Goal: Task Accomplishment & Management: Complete application form

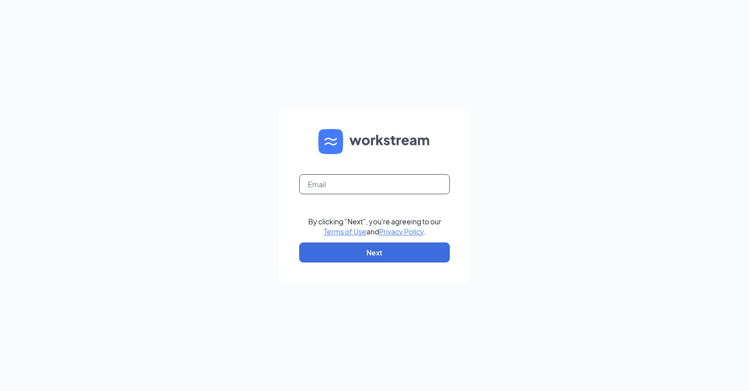
click at [335, 184] on input "text" at bounding box center [374, 184] width 151 height 20
type input "[EMAIL_ADDRESS][DOMAIN_NAME]"
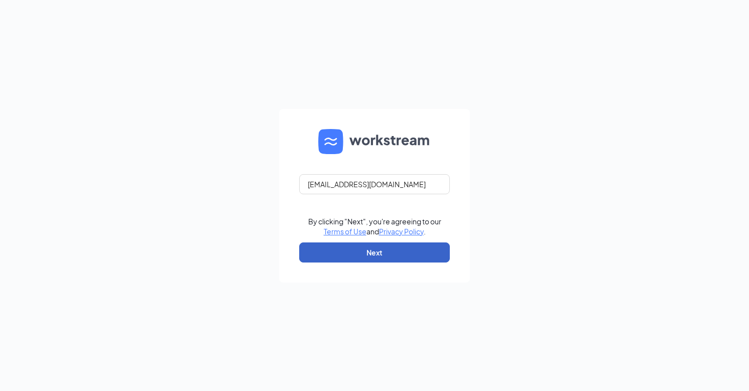
click at [374, 250] on button "Next" at bounding box center [374, 252] width 151 height 20
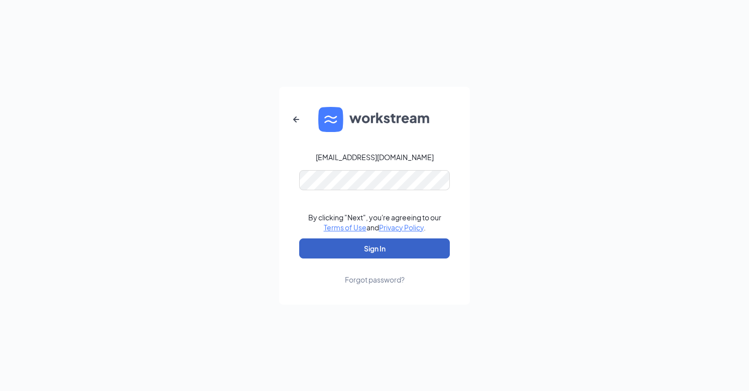
click at [368, 242] on button "Sign In" at bounding box center [374, 248] width 151 height 20
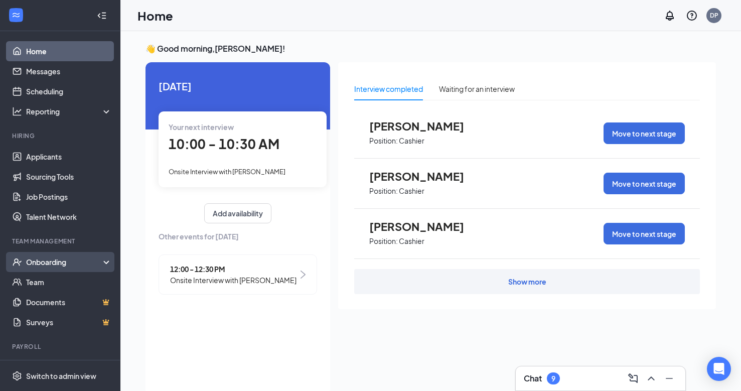
click at [50, 261] on div "Onboarding" at bounding box center [64, 262] width 77 height 10
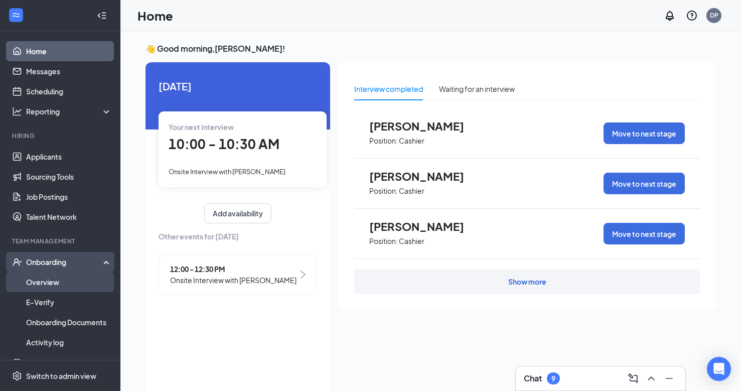
click at [52, 278] on link "Overview" at bounding box center [69, 282] width 86 height 20
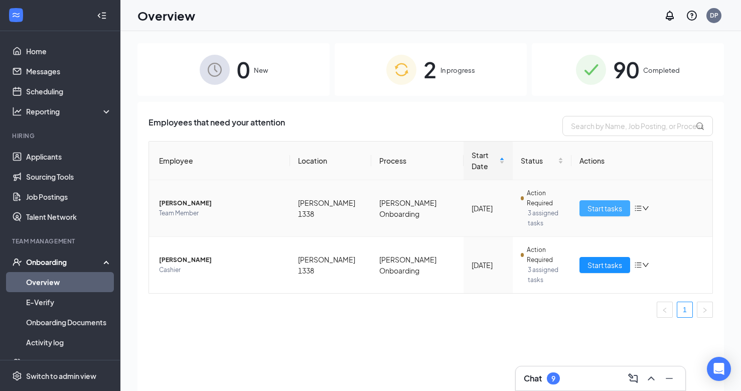
click at [608, 203] on span "Start tasks" at bounding box center [605, 208] width 35 height 11
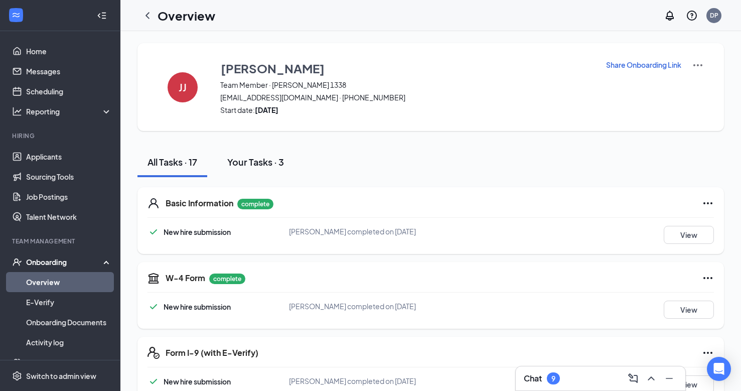
click at [274, 161] on div "Your Tasks · 3" at bounding box center [255, 162] width 57 height 13
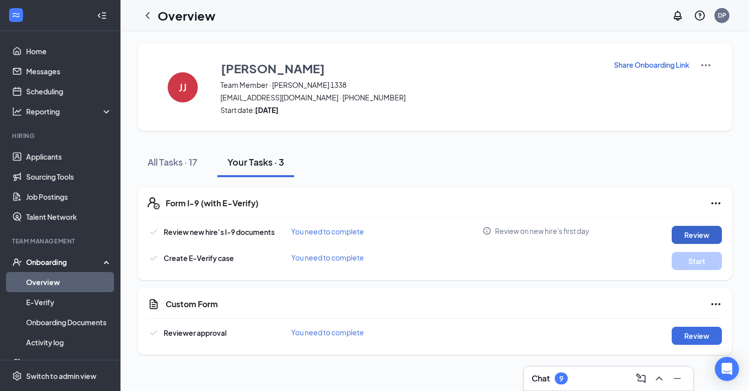
click at [704, 240] on button "Review" at bounding box center [697, 235] width 50 height 18
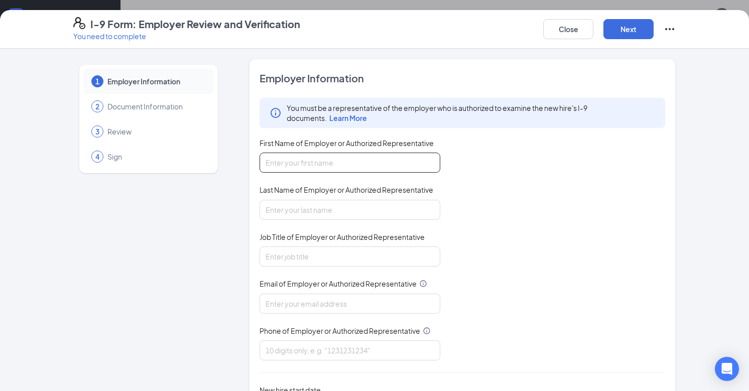
click at [330, 166] on input "First Name of Employer or Authorized Representative" at bounding box center [350, 163] width 181 height 20
type input "[PERSON_NAME]"
click at [329, 216] on input "Last Name of Employer or Authorized Representative" at bounding box center [350, 210] width 181 height 20
type input "[PERSON_NAME]"
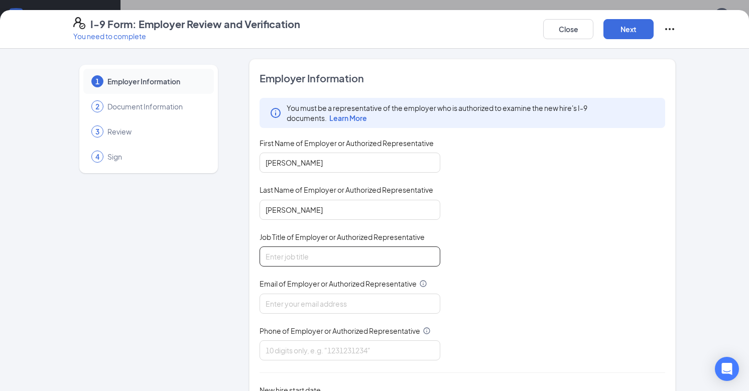
click at [331, 254] on input "Job Title of Employer or Authorized Representative" at bounding box center [350, 256] width 181 height 20
type input "General Manager"
click at [330, 303] on input "Email of Employer or Authorized Representative" at bounding box center [350, 304] width 181 height 20
type input "[EMAIL_ADDRESS][DOMAIN_NAME]"
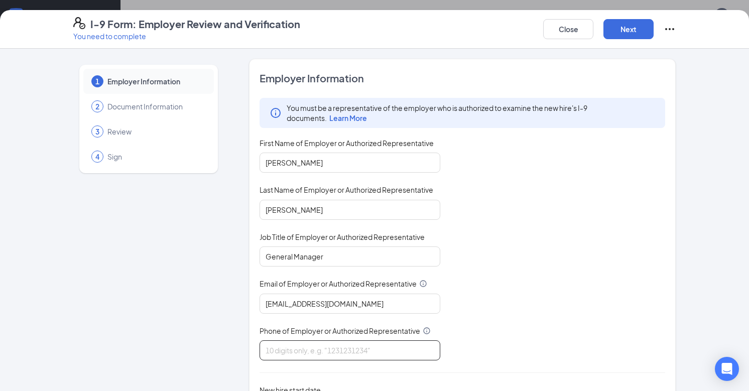
click at [329, 356] on input "Phone of Employer or Authorized Representative" at bounding box center [350, 350] width 181 height 20
type input "3345443141"
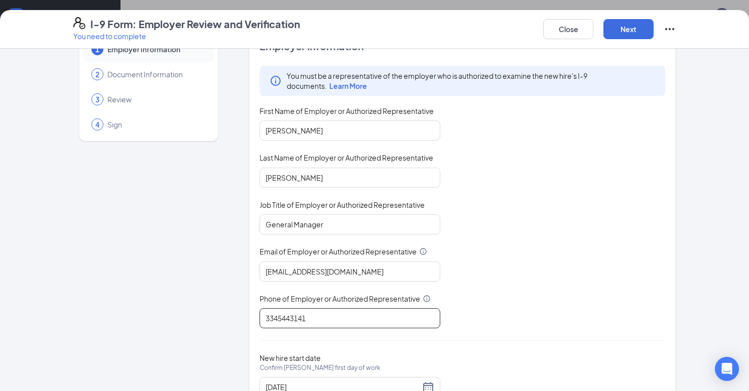
scroll to position [73, 0]
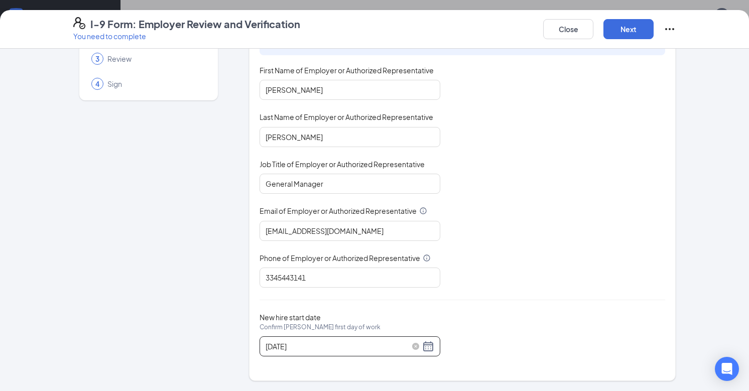
click at [280, 348] on input "[DATE]" at bounding box center [343, 346] width 155 height 11
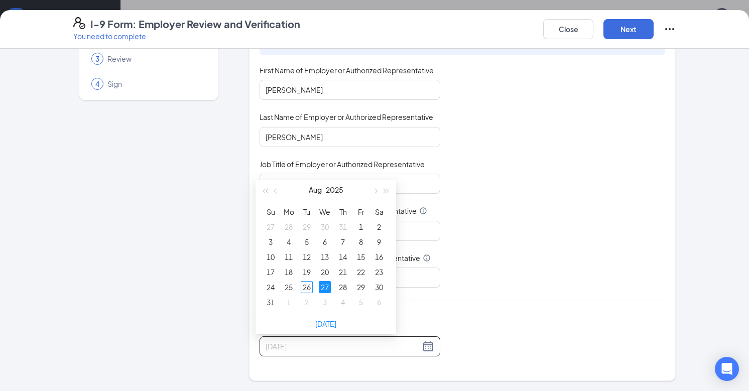
click at [327, 285] on div "27" at bounding box center [325, 287] width 12 height 12
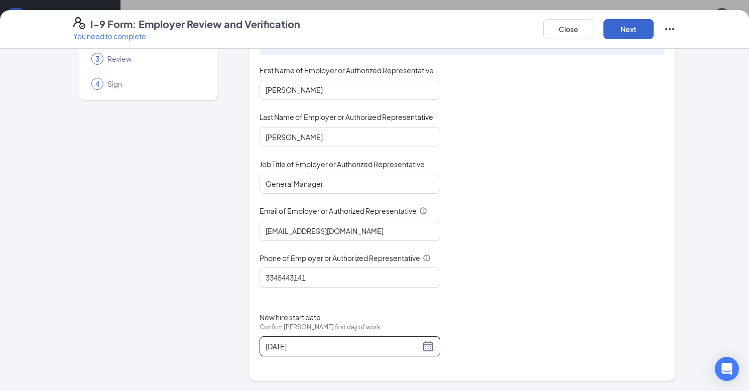
type input "08/27/2025"
click at [625, 28] on button "Next" at bounding box center [628, 29] width 50 height 20
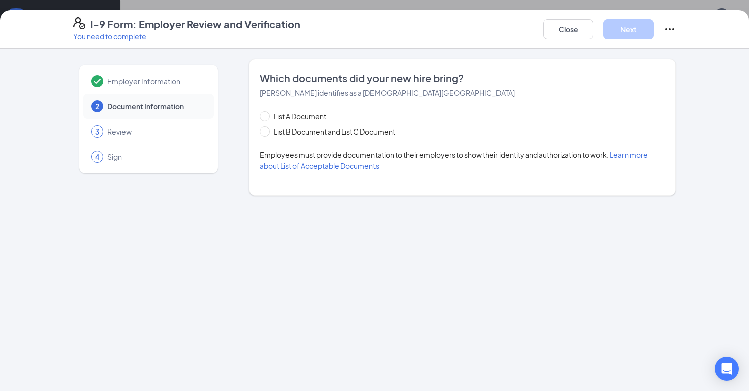
click at [257, 132] on div "Which documents did your new hire bring? Jalorria Jones identifies as a citizen…" at bounding box center [462, 127] width 427 height 137
click at [263, 134] on span at bounding box center [265, 131] width 10 height 10
click at [263, 134] on input "List B Document and List C Document" at bounding box center [263, 129] width 7 height 7
radio input "true"
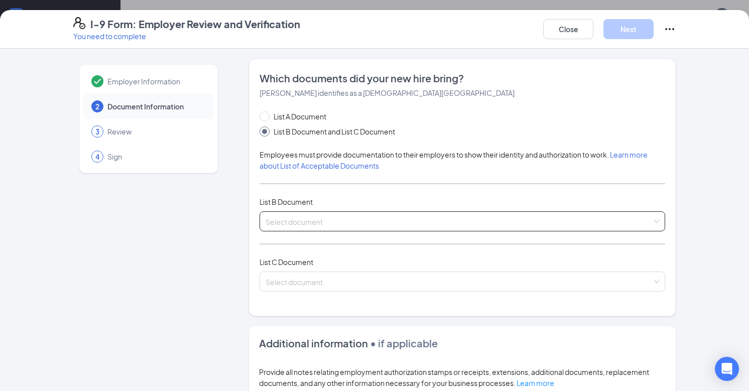
click at [287, 211] on div "Select document" at bounding box center [463, 221] width 406 height 20
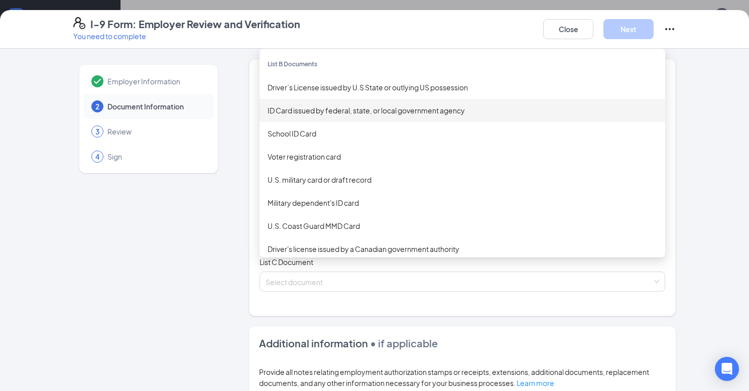
click at [440, 112] on div "ID Card issued by federal, state, or local government agency" at bounding box center [463, 110] width 390 height 11
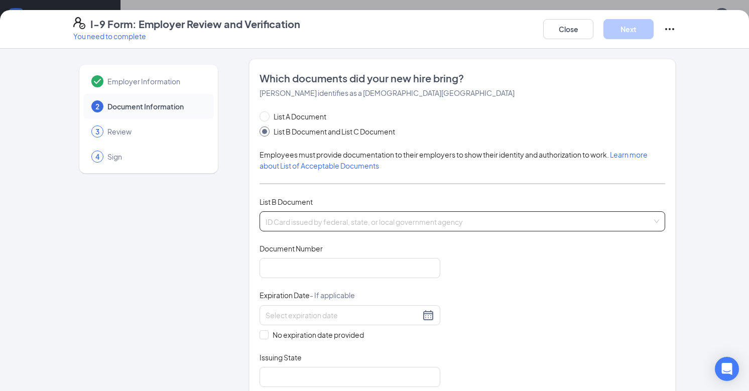
click at [324, 219] on span "ID Card issued by federal, state, or local government agency" at bounding box center [463, 221] width 394 height 19
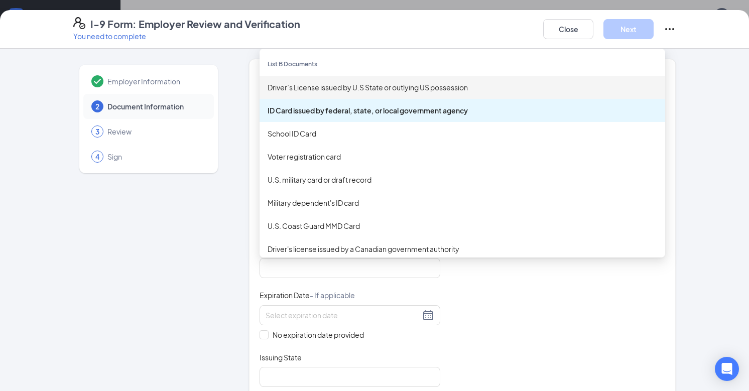
click at [308, 90] on div "Driver’s License issued by U.S State or outlying US possession" at bounding box center [463, 87] width 390 height 11
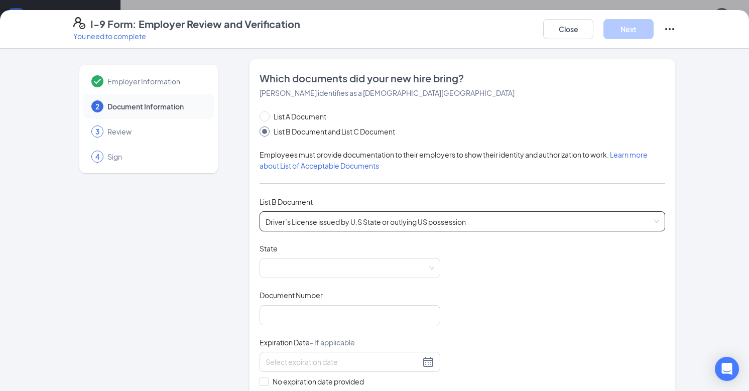
click at [291, 286] on div "Document Title Driver’s License issued by U.S State or outlying US possession S…" at bounding box center [463, 338] width 406 height 191
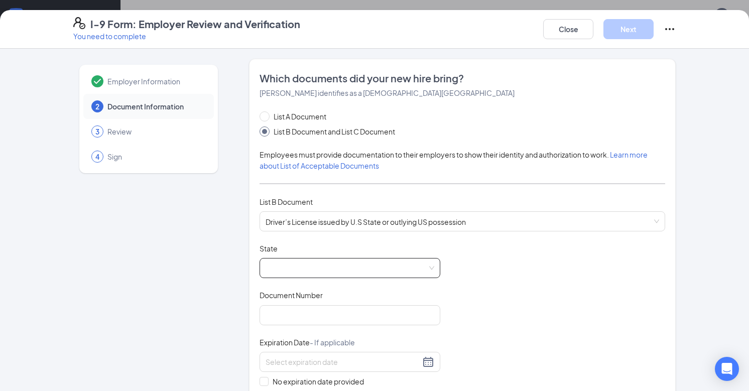
click at [291, 268] on span at bounding box center [350, 267] width 169 height 19
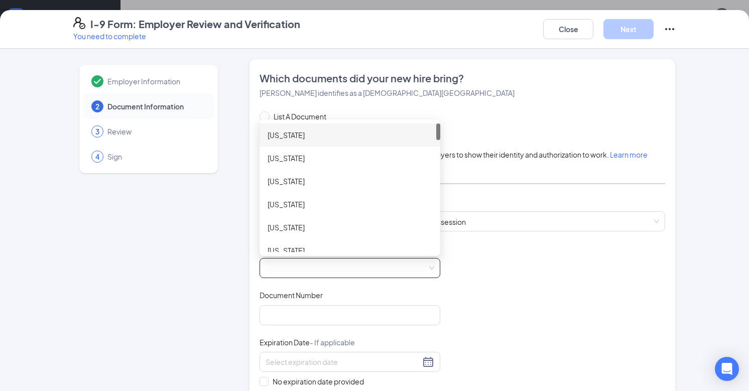
click at [294, 130] on div "[US_STATE]" at bounding box center [350, 135] width 165 height 11
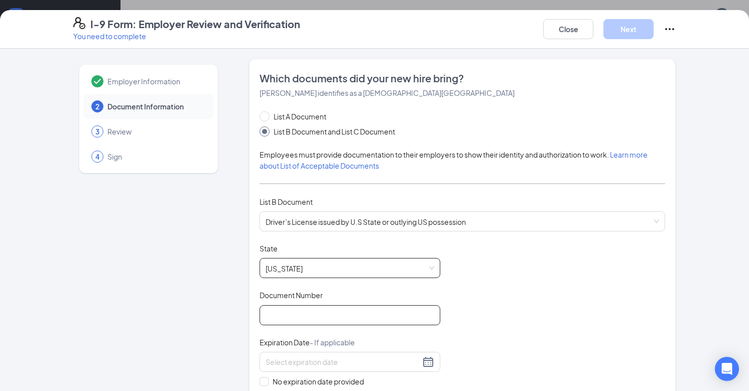
click at [280, 313] on input "Document Number" at bounding box center [350, 315] width 181 height 20
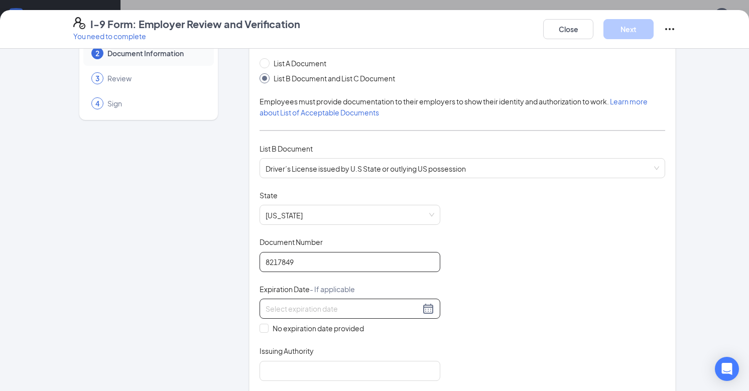
scroll to position [151, 0]
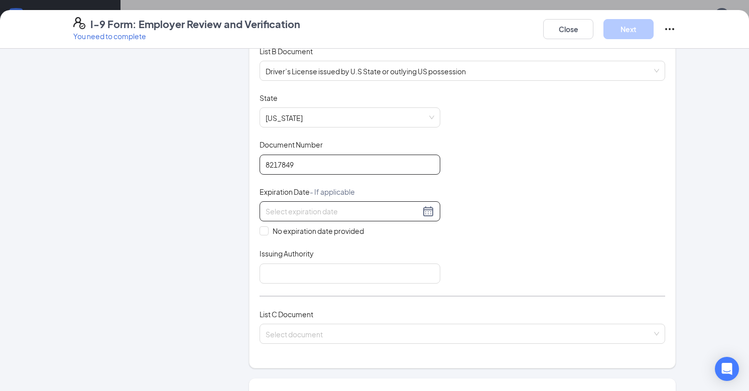
type input "8217849"
click at [287, 215] on input at bounding box center [343, 211] width 155 height 11
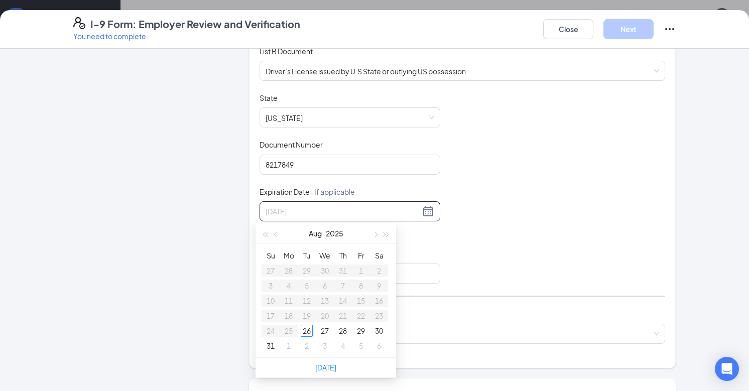
type input "08/26/2025"
click at [357, 317] on div "21" at bounding box center [361, 316] width 12 height 12
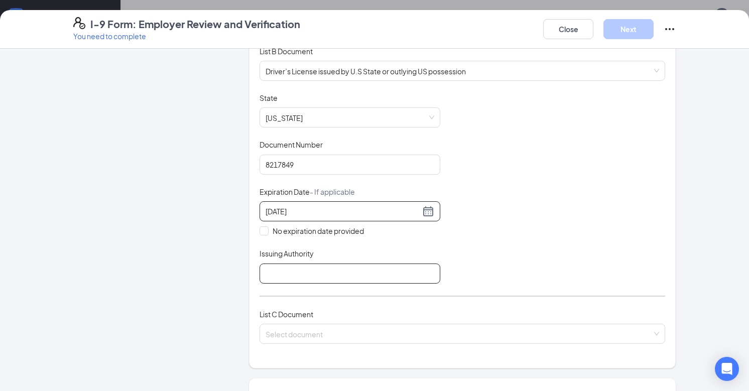
type input "07/21/2028"
click at [414, 279] on input "Issuing Authority" at bounding box center [350, 274] width 181 height 20
type input "[US_STATE]"
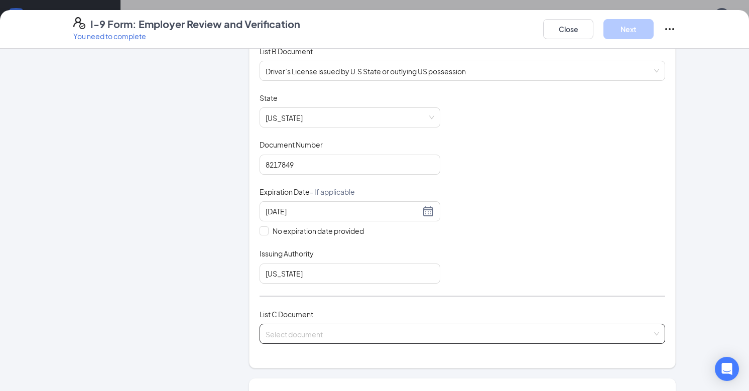
click at [308, 325] on input "search" at bounding box center [459, 331] width 386 height 15
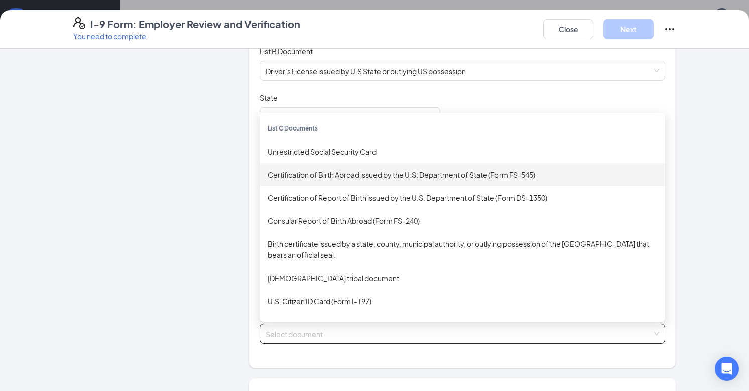
click at [356, 181] on div "Certification of Birth Abroad issued by the U.S. Department of State (Form FS-5…" at bounding box center [463, 174] width 406 height 23
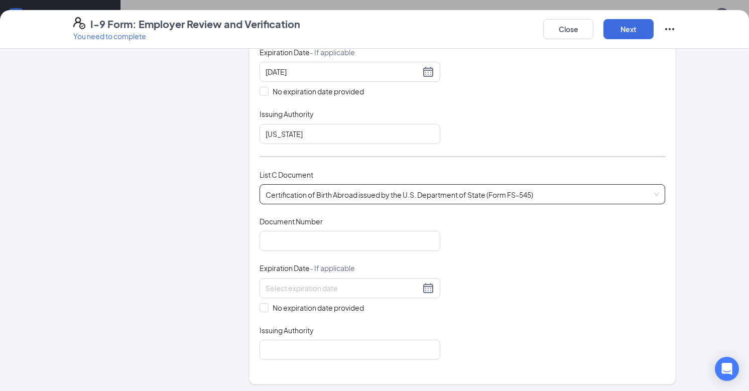
scroll to position [301, 0]
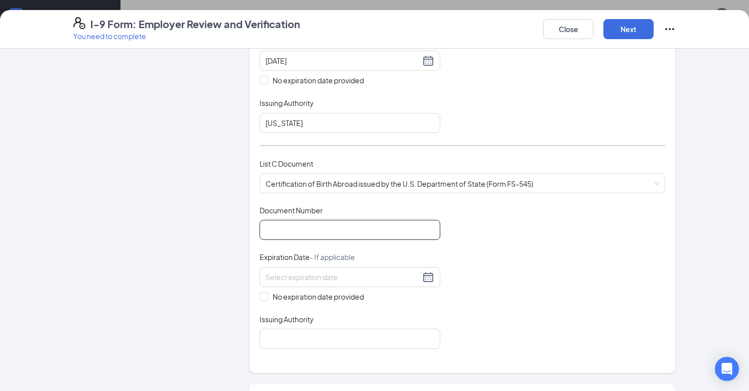
click at [315, 237] on input "Document Number" at bounding box center [350, 230] width 181 height 20
type input "93-008556"
click at [261, 297] on input "No expiration date provided" at bounding box center [263, 295] width 7 height 7
checkbox input "true"
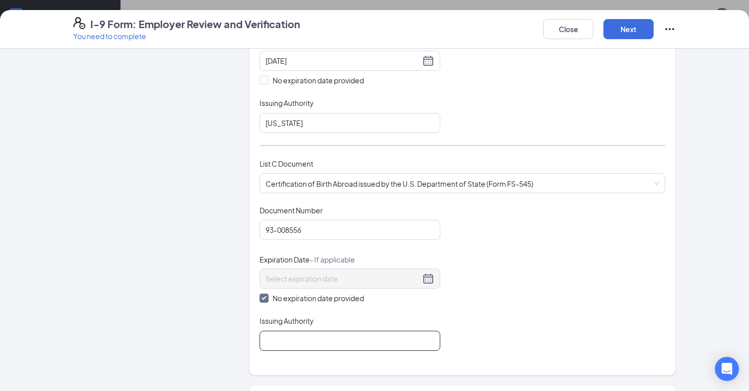
click at [275, 349] on input "Issuing Authority" at bounding box center [350, 341] width 181 height 20
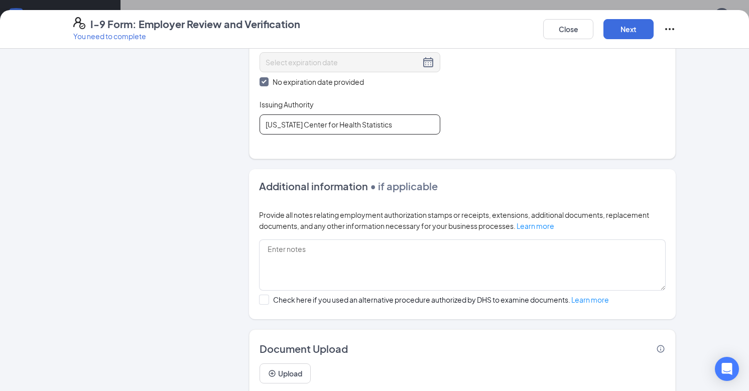
scroll to position [551, 0]
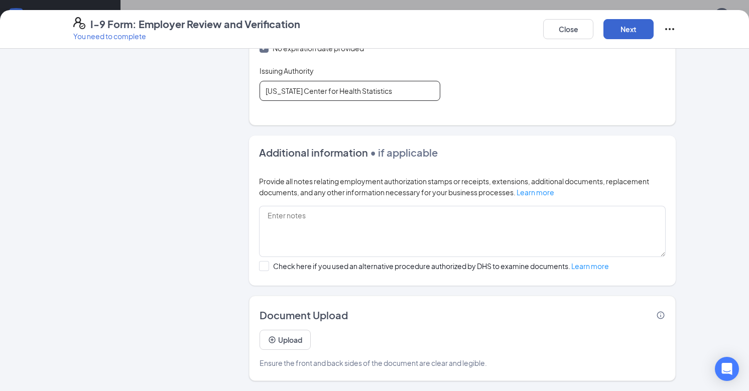
type input "Alabama Center for Health Statistics"
click at [620, 23] on button "Next" at bounding box center [628, 29] width 50 height 20
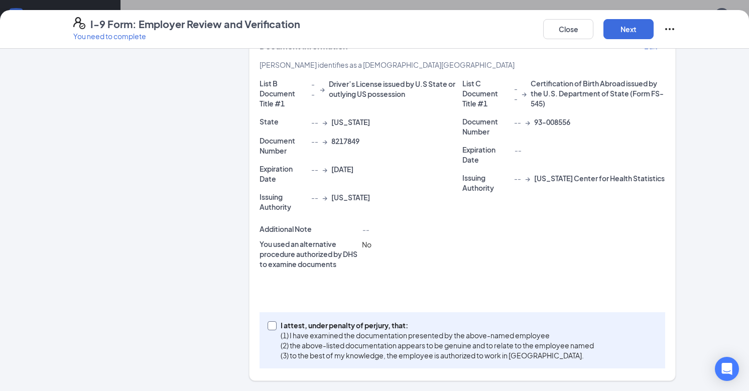
click at [268, 324] on input "I attest, under penalty of perjury, that: (1) I have examined the documentation…" at bounding box center [271, 324] width 7 height 7
checkbox input "true"
click at [626, 27] on button "Next" at bounding box center [628, 29] width 50 height 20
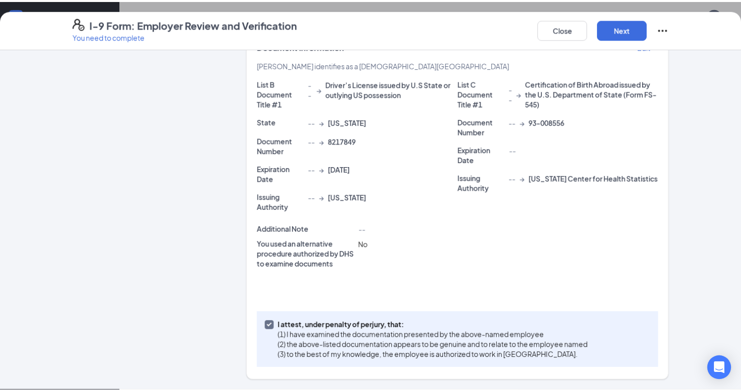
scroll to position [0, 0]
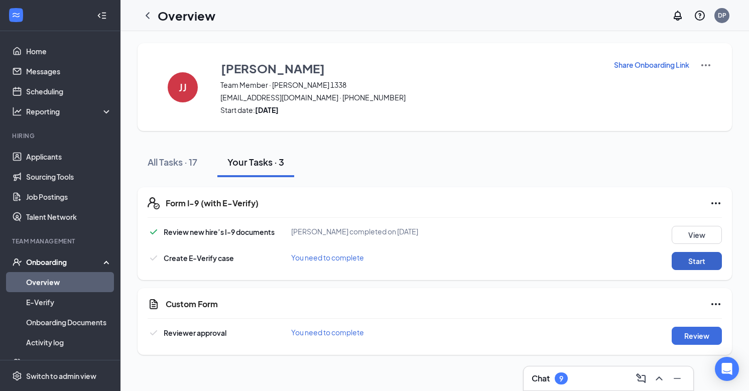
click at [700, 259] on button "Start" at bounding box center [697, 261] width 50 height 18
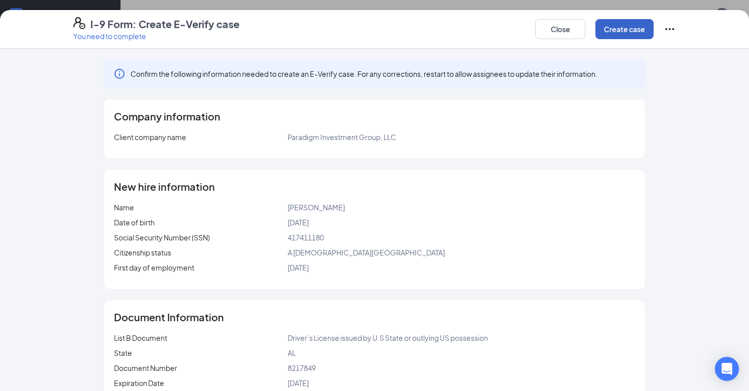
click at [628, 24] on button "Create case" at bounding box center [624, 29] width 58 height 20
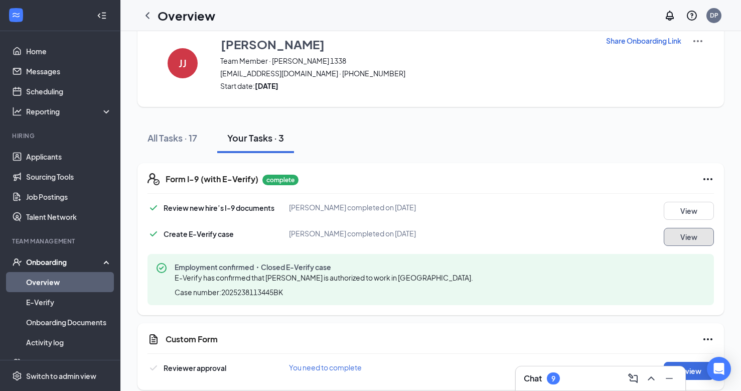
scroll to position [35, 0]
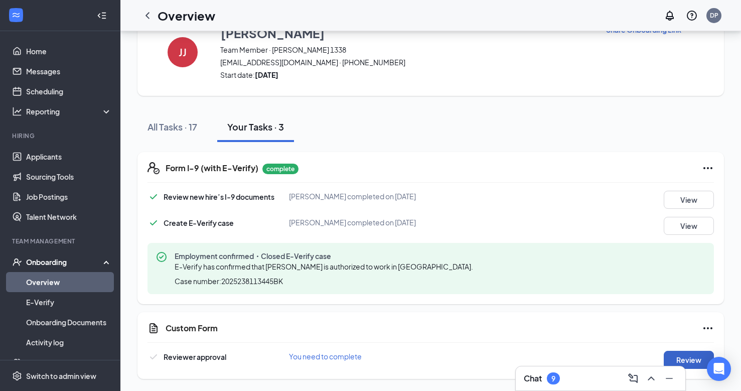
click at [692, 356] on button "Review" at bounding box center [689, 360] width 50 height 18
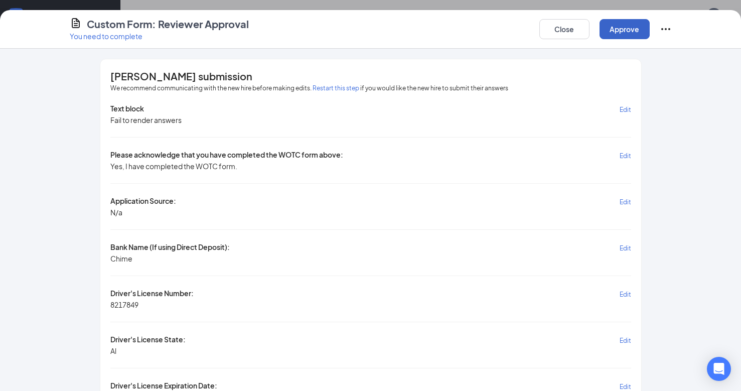
click at [622, 35] on button "Approve" at bounding box center [625, 29] width 50 height 20
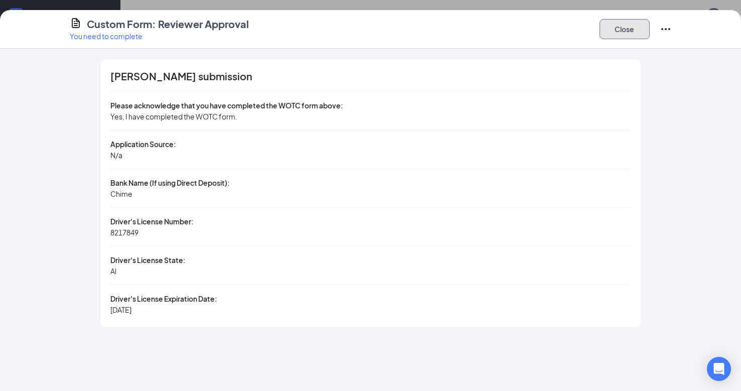
click at [616, 25] on button "Close" at bounding box center [625, 29] width 50 height 20
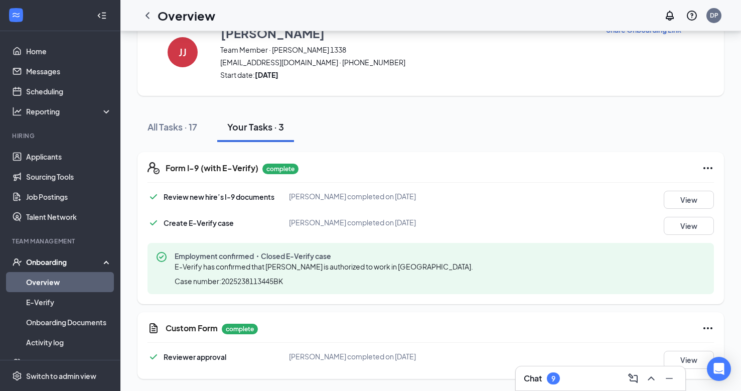
click at [52, 260] on div "Onboarding" at bounding box center [64, 262] width 77 height 10
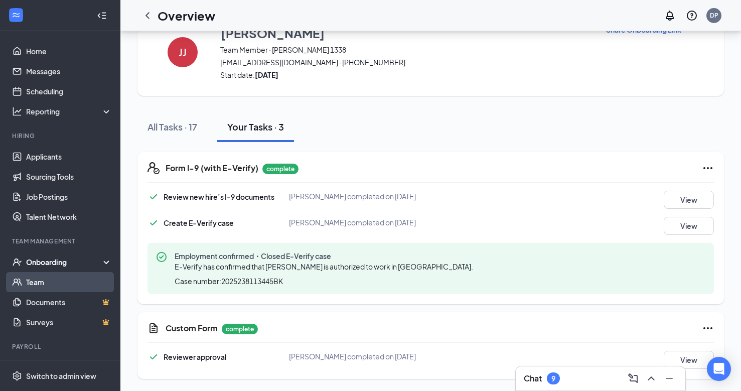
click at [56, 279] on link "Team" at bounding box center [69, 282] width 86 height 20
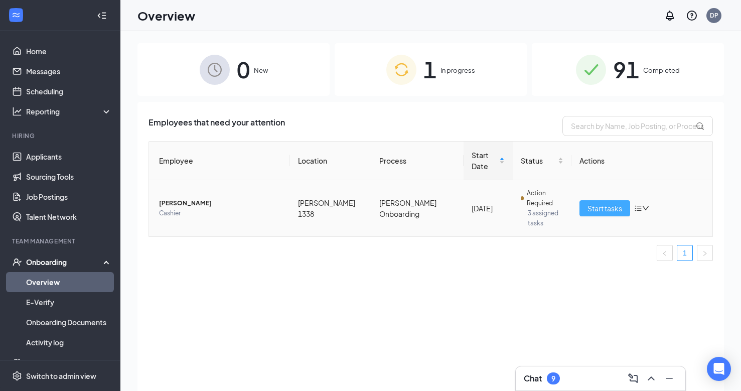
click at [606, 203] on span "Start tasks" at bounding box center [605, 208] width 35 height 11
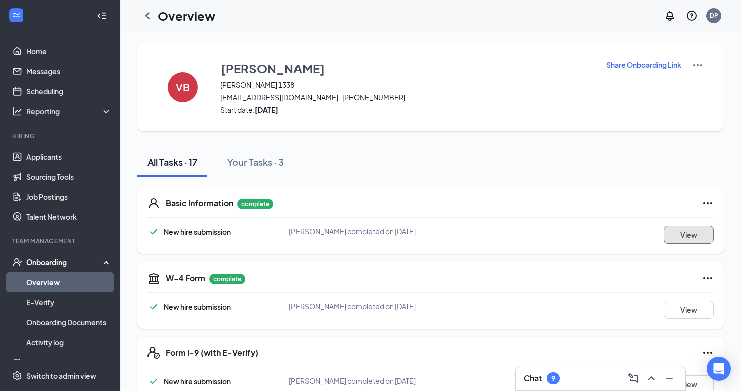
click at [685, 236] on button "View" at bounding box center [689, 235] width 50 height 18
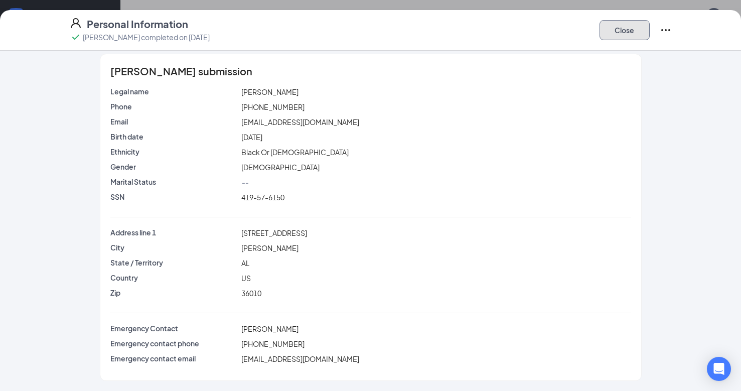
click at [638, 33] on button "Close" at bounding box center [625, 30] width 50 height 20
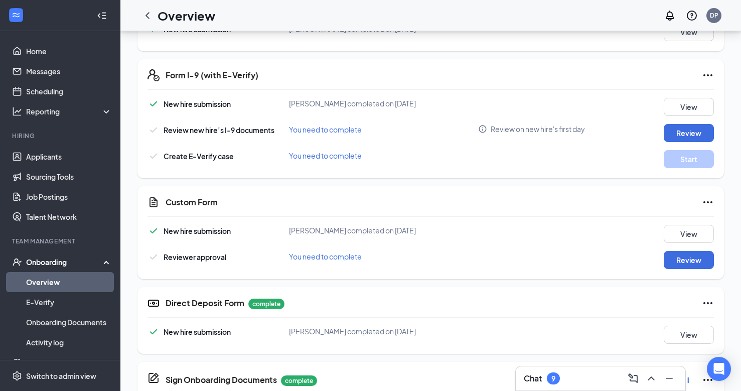
scroll to position [301, 0]
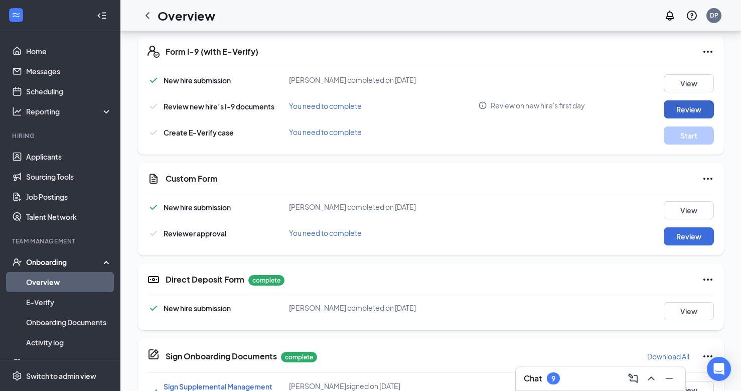
click at [682, 110] on button "Review" at bounding box center [689, 109] width 50 height 18
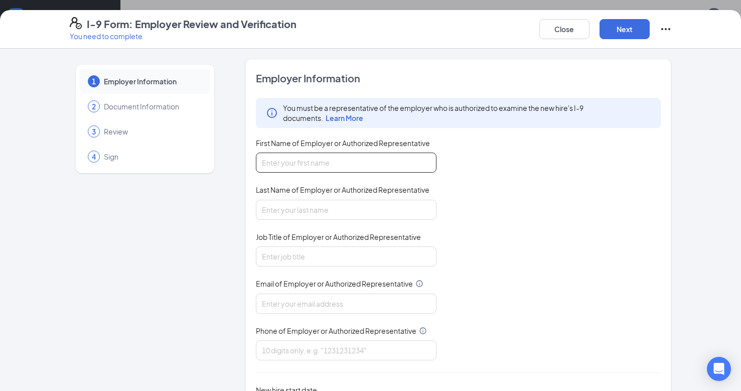
click at [359, 161] on input "First Name of Employer or Authorized Representative" at bounding box center [346, 163] width 181 height 20
type input "[PERSON_NAME]"
click at [338, 210] on input "Last Name of Employer or Authorized Representative" at bounding box center [346, 210] width 181 height 20
type input "[PERSON_NAME]"
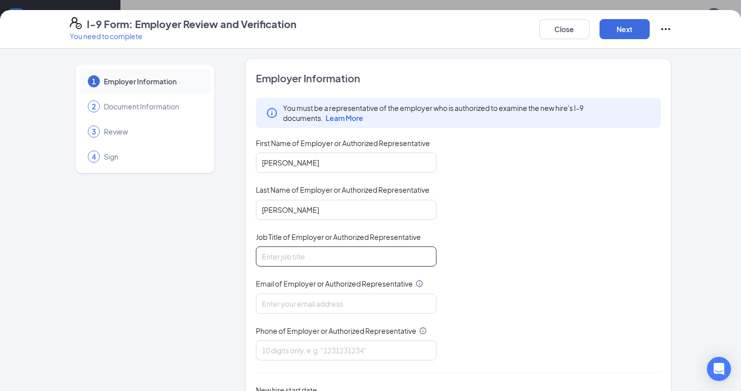
drag, startPoint x: 324, startPoint y: 258, endPoint x: 320, endPoint y: 261, distance: 5.2
click at [324, 258] on input "Job Title of Employer or Authorized Representative" at bounding box center [346, 256] width 181 height 20
type input "General Manager"
click at [303, 305] on input "Email of Employer or Authorized Representative" at bounding box center [346, 304] width 181 height 20
type input "[EMAIL_ADDRESS][DOMAIN_NAME]"
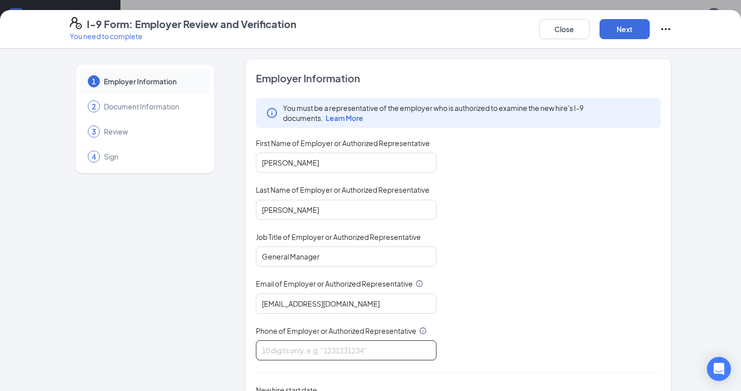
click at [314, 353] on input "Phone of Employer or Authorized Representative" at bounding box center [346, 350] width 181 height 20
type input "3345443141"
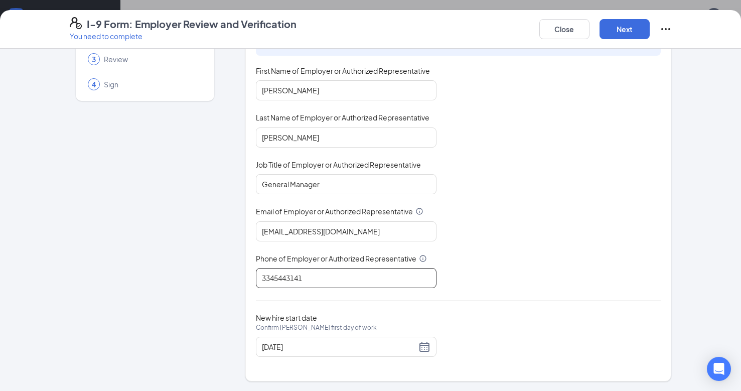
scroll to position [73, 0]
click at [275, 351] on input "[DATE]" at bounding box center [339, 346] width 155 height 11
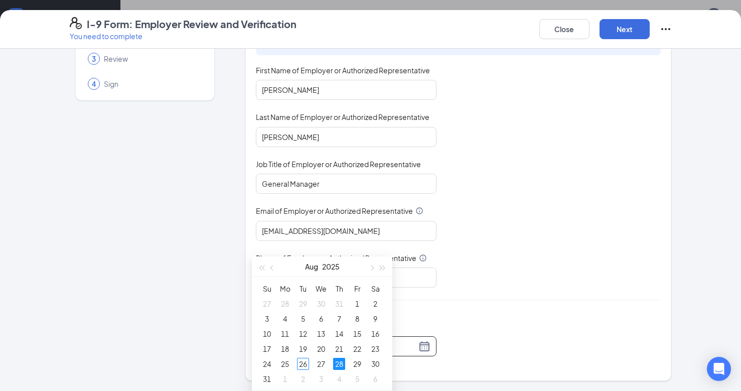
scroll to position [452, 0]
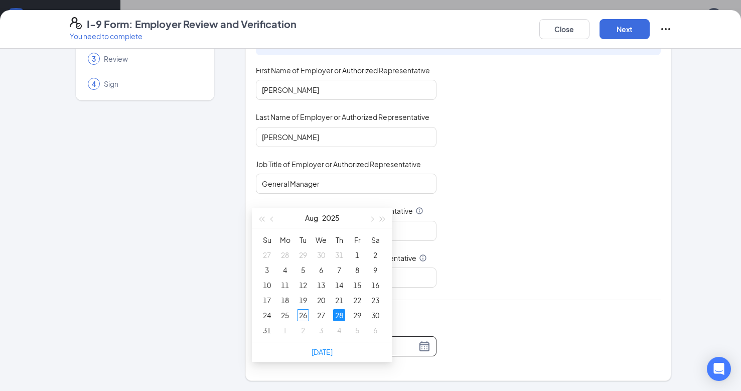
click at [340, 316] on div "28" at bounding box center [339, 315] width 12 height 12
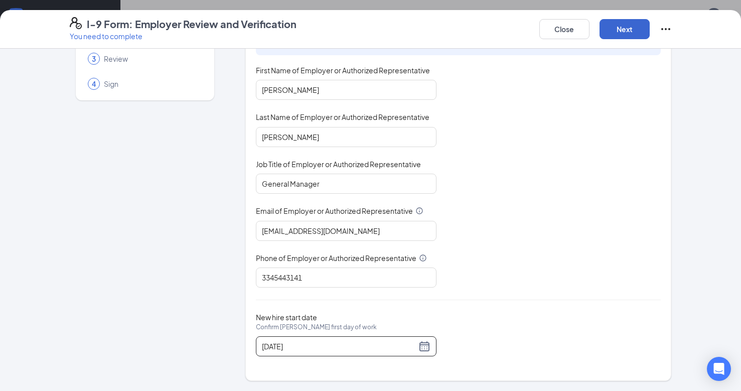
type input "[DATE]"
click at [622, 38] on button "Next" at bounding box center [625, 29] width 50 height 20
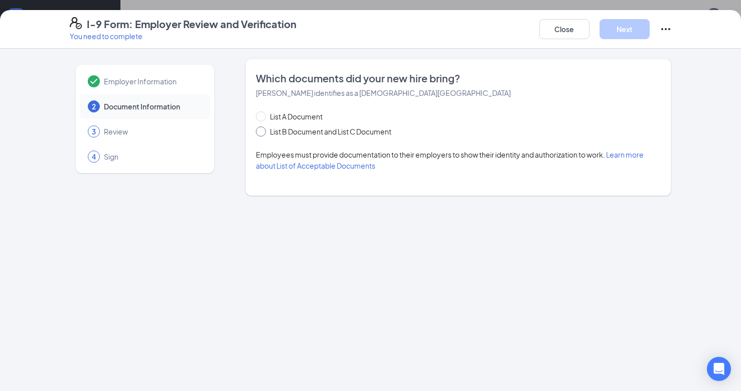
click at [258, 130] on input "List B Document and List C Document" at bounding box center [259, 129] width 7 height 7
radio input "true"
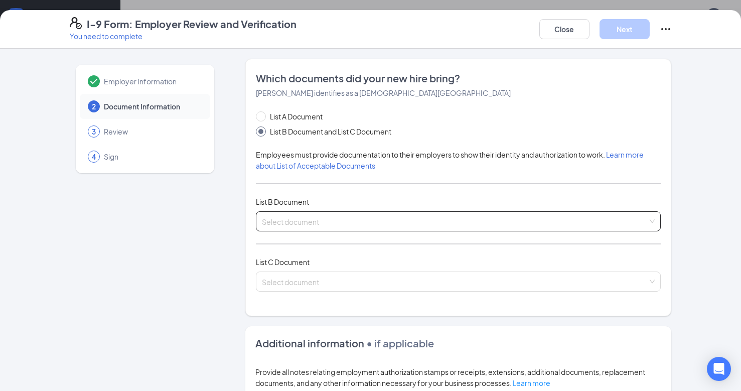
click at [319, 220] on div "Select document" at bounding box center [459, 221] width 406 height 20
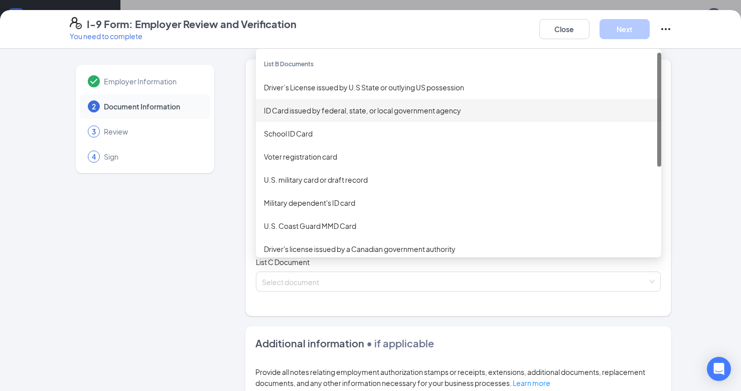
click at [294, 109] on div "ID Card issued by federal, state, or local government agency" at bounding box center [459, 110] width 390 height 11
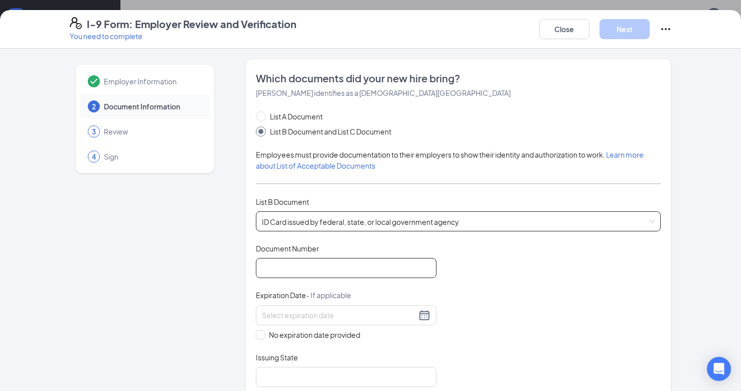
click at [281, 271] on input "Document Number" at bounding box center [346, 268] width 181 height 20
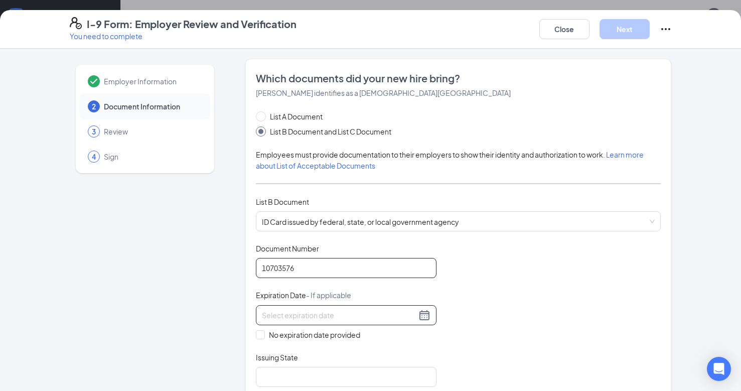
type input "10703576"
click at [275, 313] on input at bounding box center [339, 315] width 155 height 11
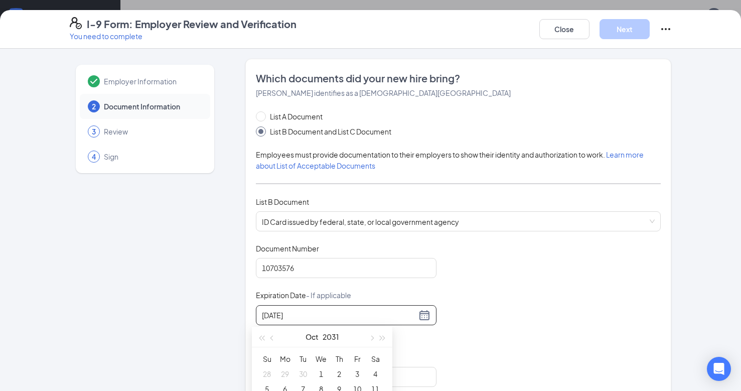
type input "[DATE]"
click at [204, 265] on div "Employer Information 2 Document Information 3 Review 4 Sign" at bounding box center [145, 393] width 151 height 669
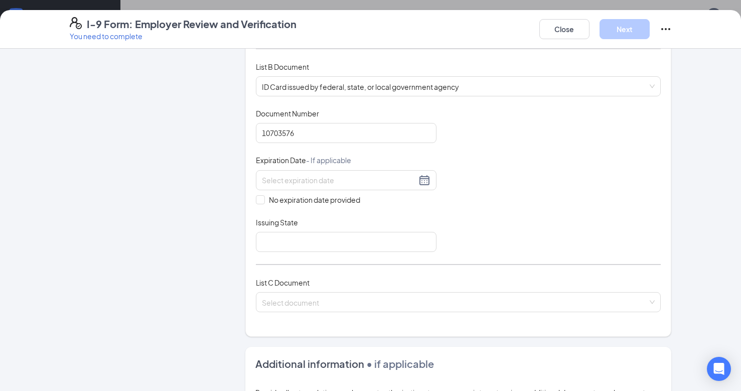
scroll to position [151, 0]
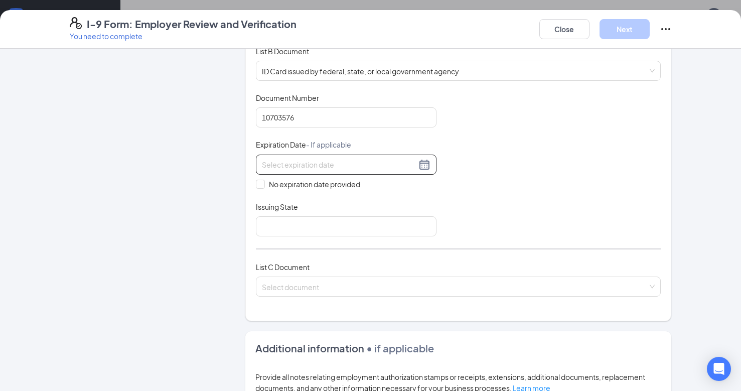
click at [306, 161] on input at bounding box center [339, 164] width 155 height 11
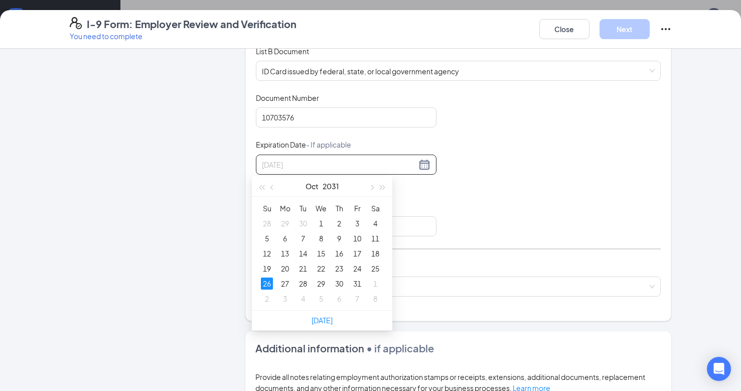
click at [264, 286] on div "26" at bounding box center [267, 284] width 12 height 12
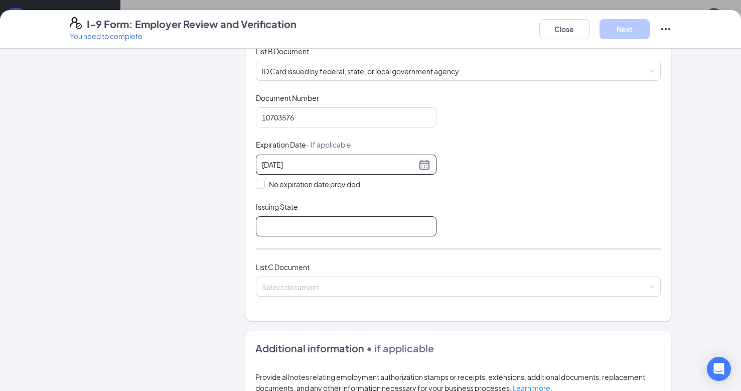
type input "[DATE]"
click at [315, 228] on input "Issuing State" at bounding box center [346, 226] width 181 height 20
type input "[US_STATE]"
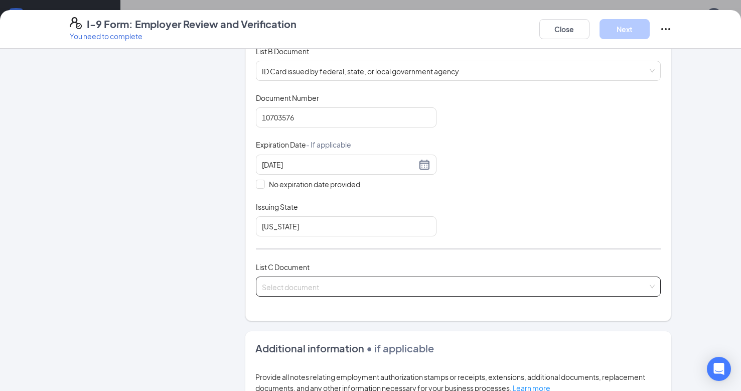
click at [281, 284] on input "search" at bounding box center [455, 284] width 386 height 15
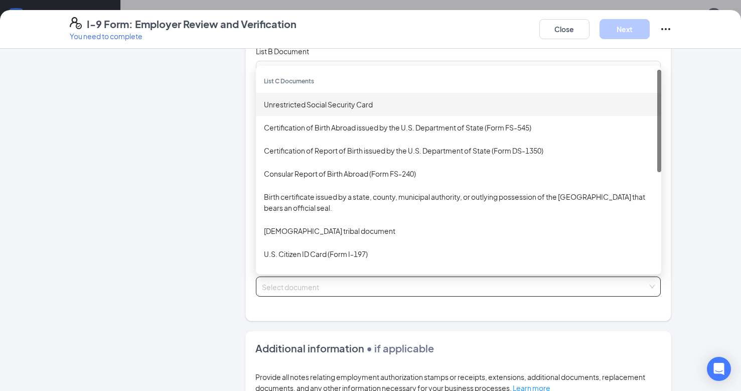
click at [293, 103] on div "Unrestricted Social Security Card" at bounding box center [459, 104] width 390 height 11
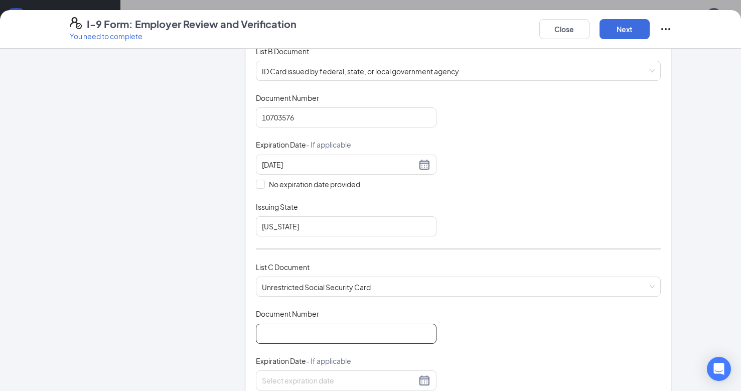
click at [308, 330] on input "Document Number" at bounding box center [346, 334] width 181 height 20
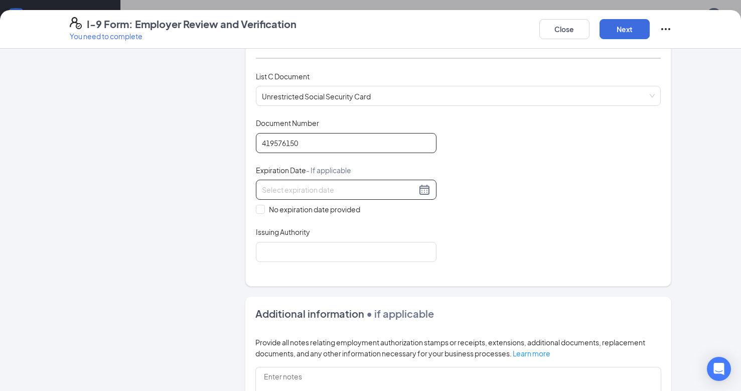
scroll to position [351, 0]
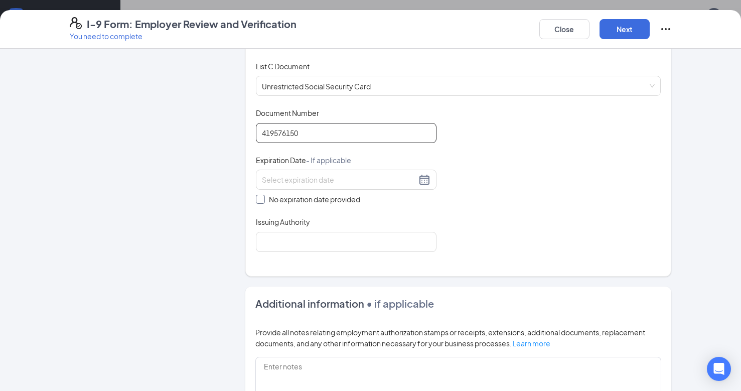
type input "419576150"
click at [256, 199] on input "No expiration date provided" at bounding box center [259, 198] width 7 height 7
checkbox input "true"
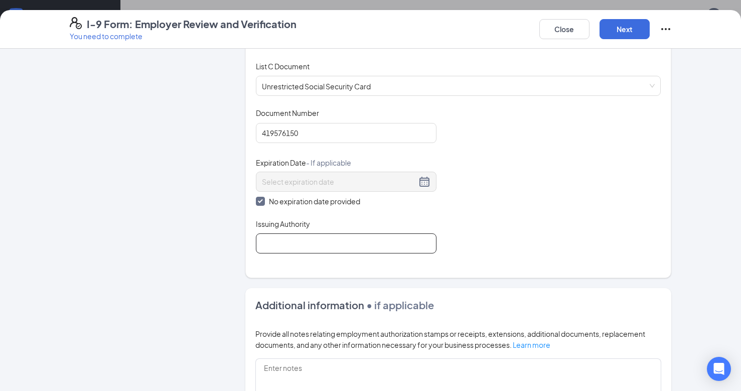
click at [265, 248] on input "Issuing Authority" at bounding box center [346, 243] width 181 height 20
type input "Social Security Administration"
click at [543, 177] on div "Document Title Unrestricted Social Security Card Document Number 419576150 Expi…" at bounding box center [459, 181] width 406 height 146
click at [616, 31] on button "Next" at bounding box center [625, 29] width 50 height 20
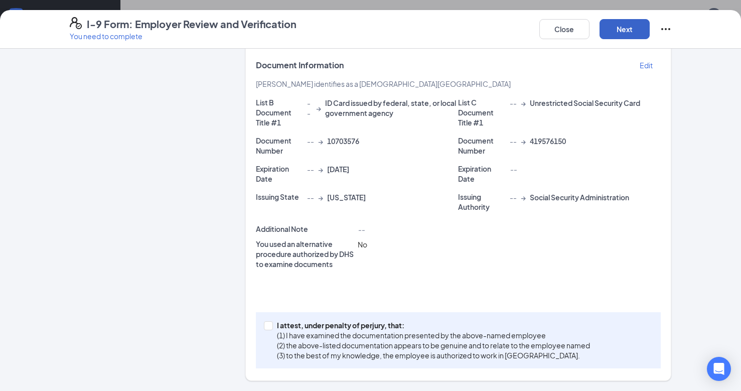
click at [620, 33] on button "Next" at bounding box center [625, 29] width 50 height 20
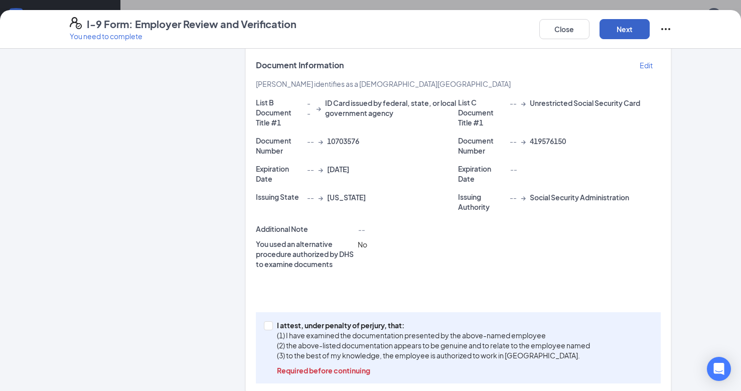
scroll to position [230, 0]
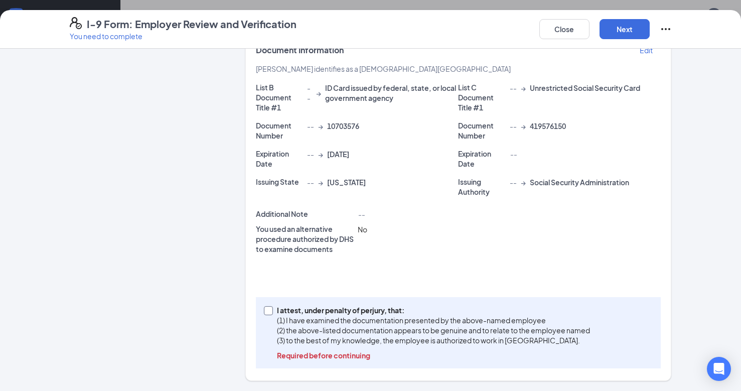
click at [267, 314] on span at bounding box center [268, 310] width 9 height 9
click at [267, 313] on input "I attest, under penalty of [PERSON_NAME], that: (1) I have examined the documen…" at bounding box center [267, 309] width 7 height 7
checkbox input "true"
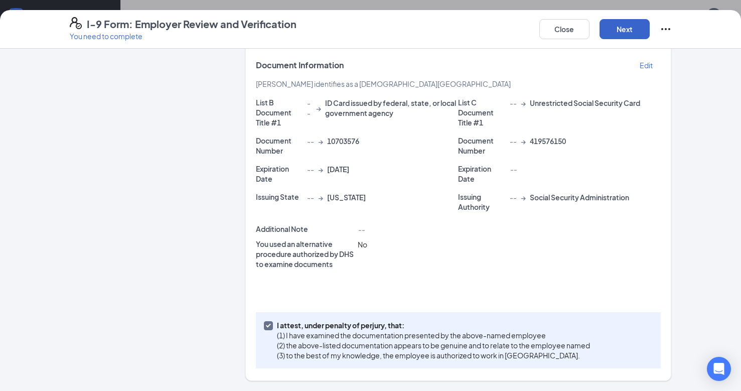
click at [616, 21] on button "Next" at bounding box center [625, 29] width 50 height 20
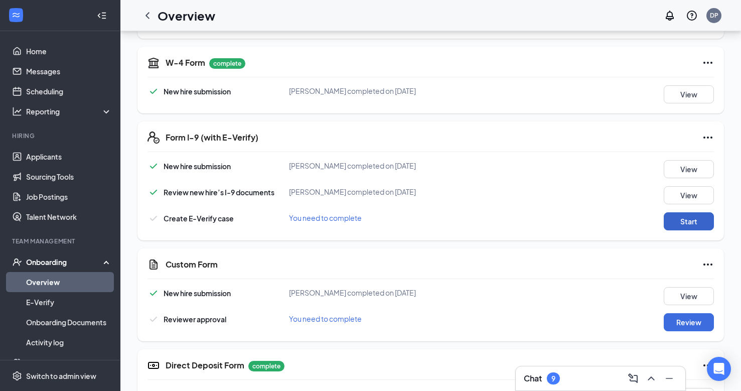
click at [679, 224] on button "Start" at bounding box center [689, 221] width 50 height 18
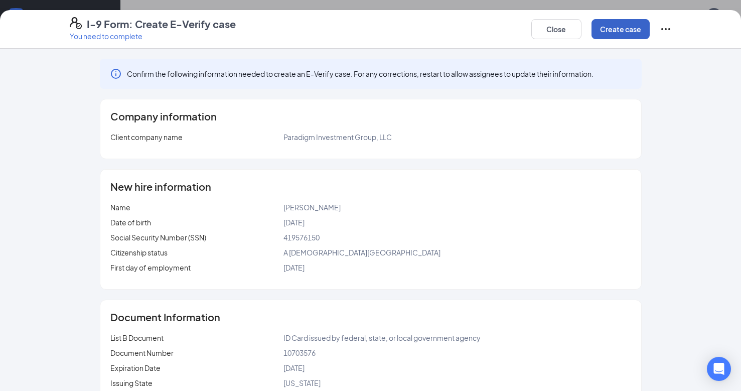
click at [635, 35] on button "Create case" at bounding box center [621, 29] width 58 height 20
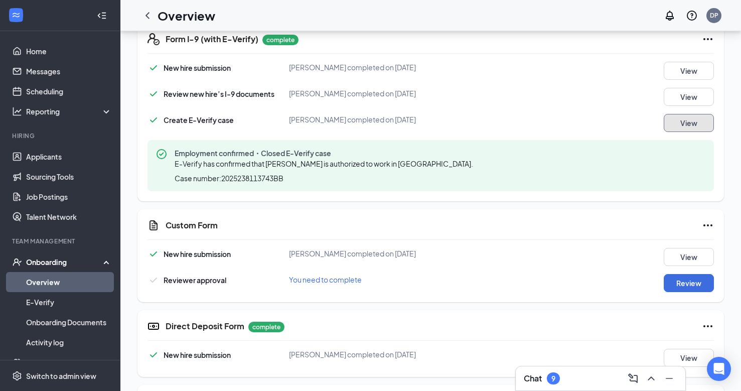
scroll to position [316, 0]
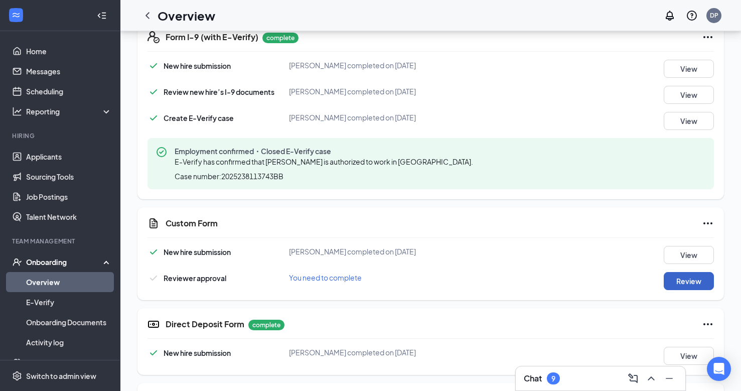
click at [684, 285] on button "Review" at bounding box center [689, 281] width 50 height 18
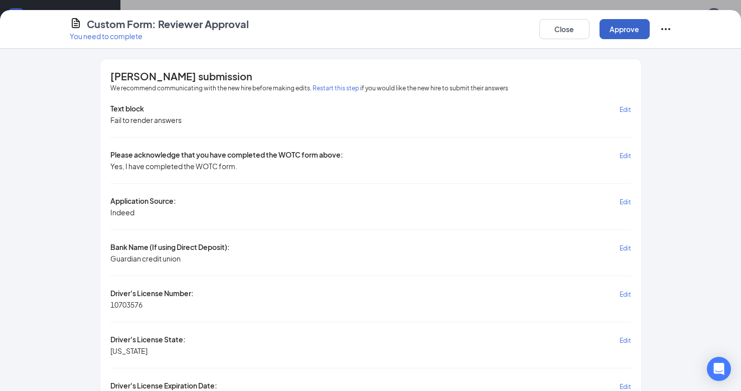
click at [627, 27] on button "Approve" at bounding box center [625, 29] width 50 height 20
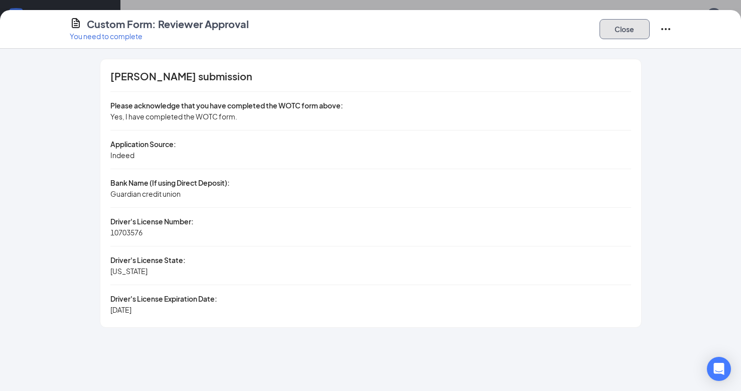
click at [627, 27] on button "Close" at bounding box center [625, 29] width 50 height 20
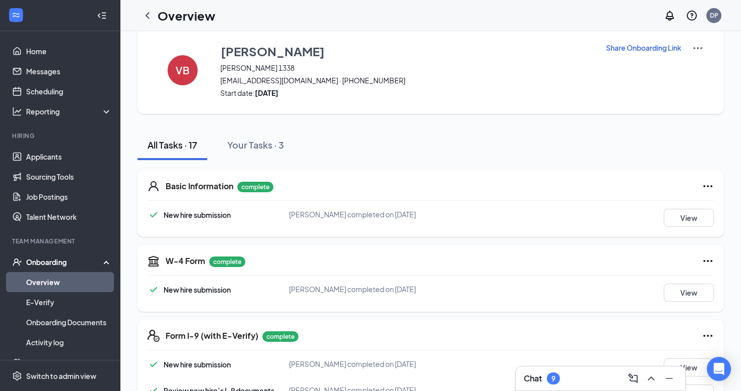
scroll to position [0, 0]
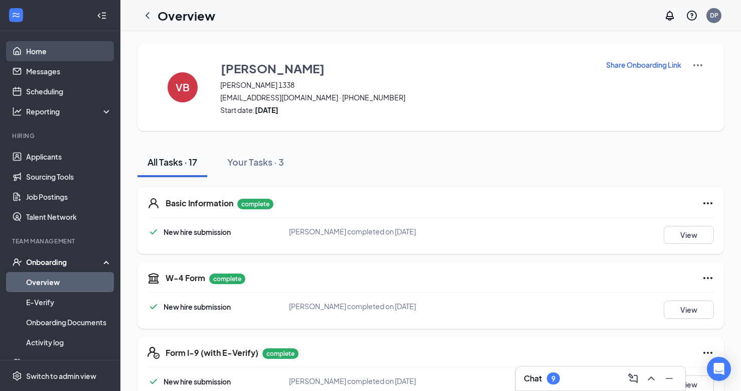
click at [44, 48] on link "Home" at bounding box center [69, 51] width 86 height 20
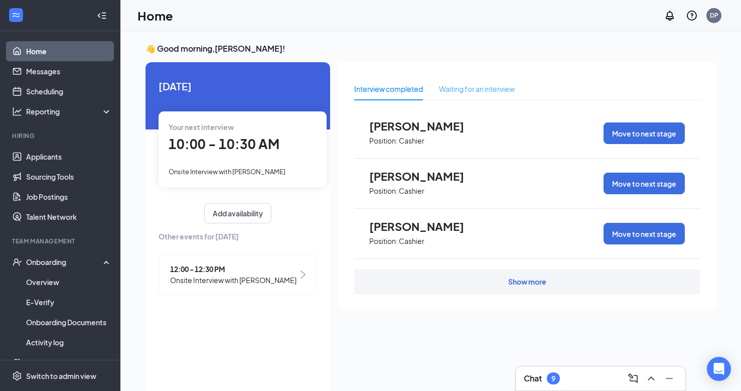
click at [470, 83] on div "Waiting for an interview" at bounding box center [477, 88] width 76 height 23
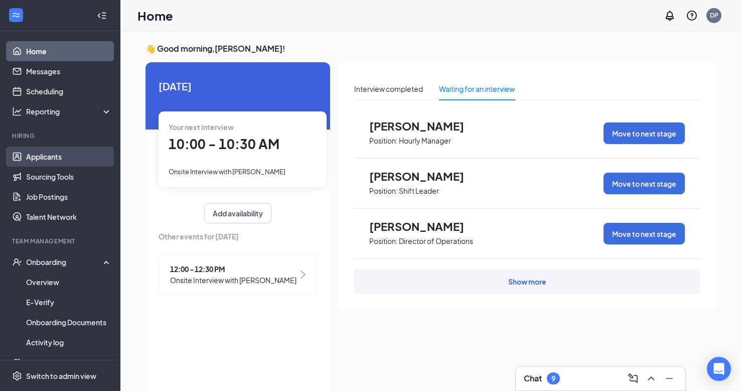
click at [49, 157] on link "Applicants" at bounding box center [69, 157] width 86 height 20
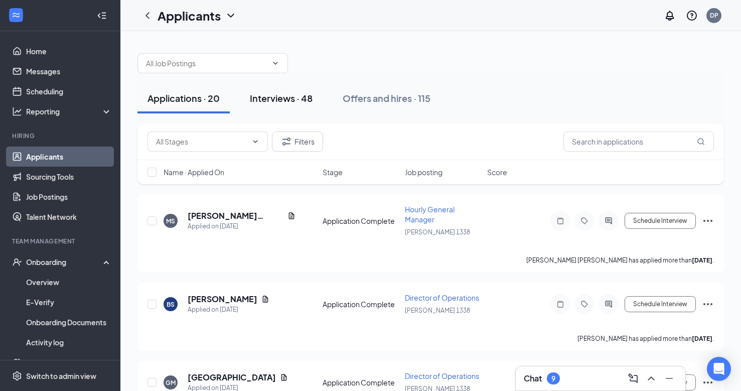
click at [260, 99] on div "Interviews · 48" at bounding box center [281, 98] width 63 height 13
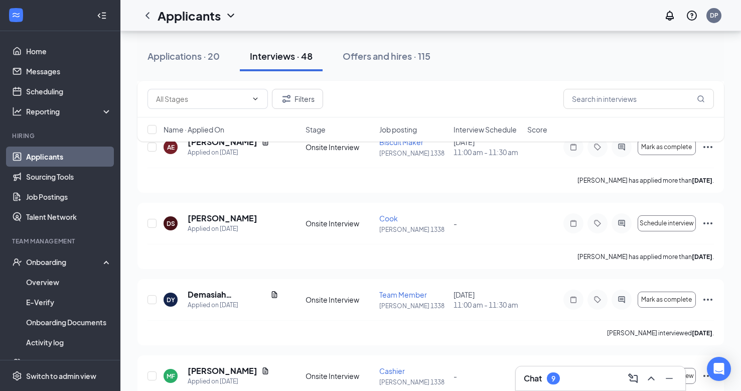
scroll to position [602, 0]
click at [654, 302] on span "Mark as complete" at bounding box center [666, 299] width 51 height 7
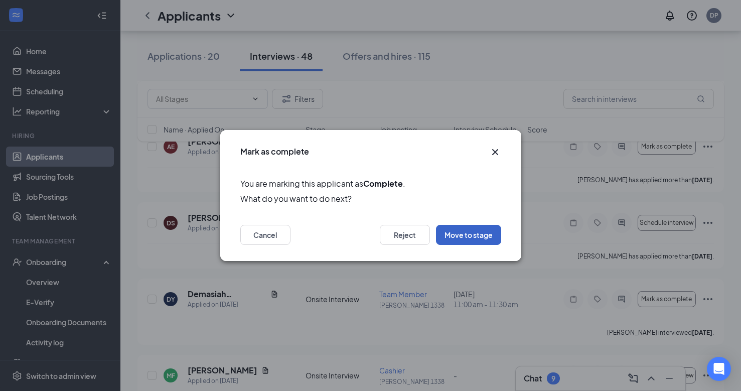
click at [450, 231] on button "Move to stage" at bounding box center [468, 235] width 65 height 20
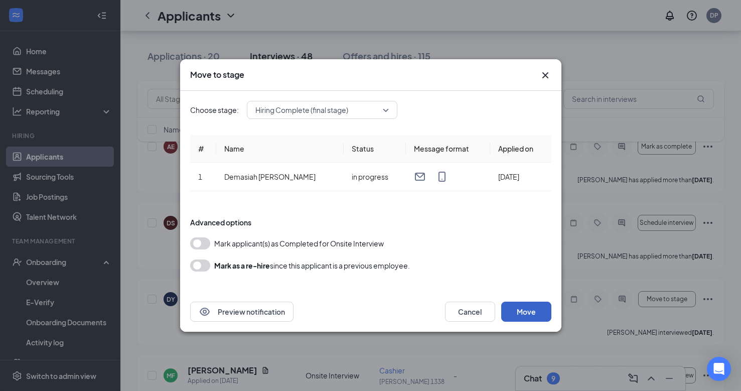
click at [522, 308] on button "Move" at bounding box center [526, 312] width 50 height 20
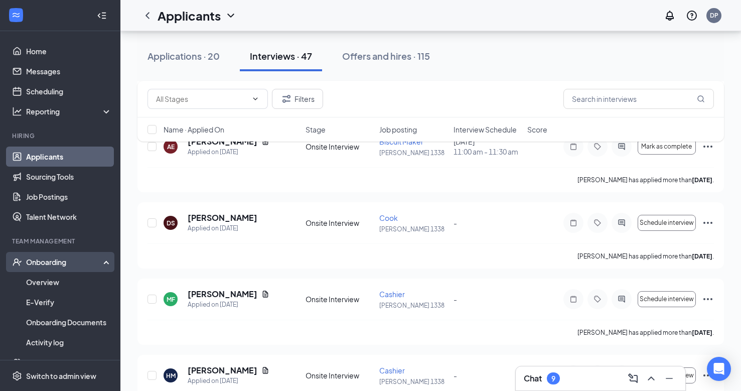
click at [62, 259] on div "Onboarding" at bounding box center [64, 262] width 77 height 10
click at [61, 280] on link "Overview" at bounding box center [69, 282] width 86 height 20
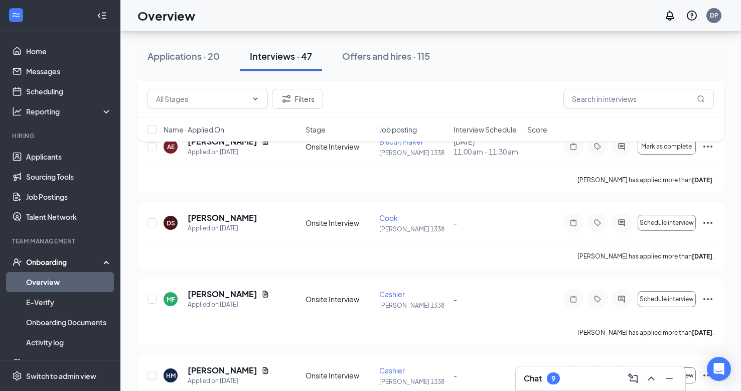
scroll to position [45, 0]
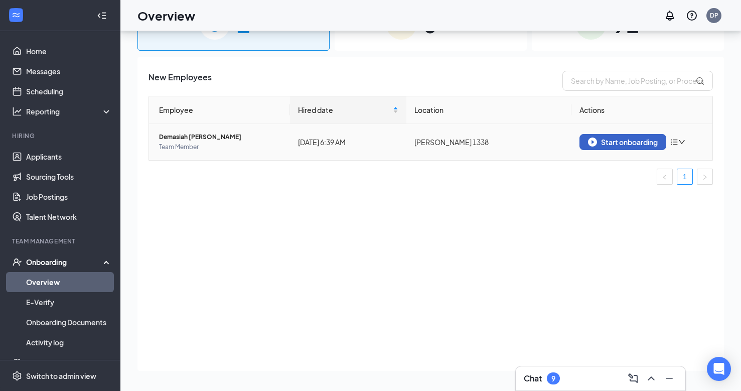
click at [621, 140] on div "Start onboarding" at bounding box center [623, 142] width 70 height 9
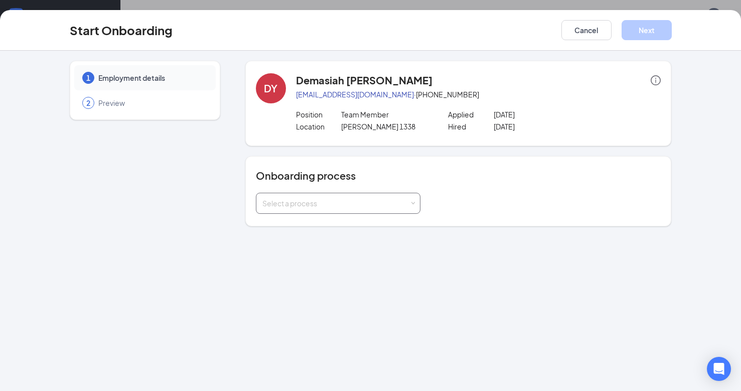
click at [393, 202] on div "Select a process" at bounding box center [336, 203] width 147 height 10
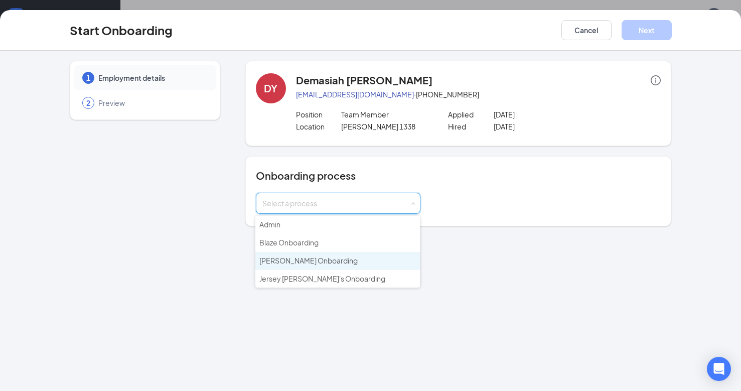
click at [366, 254] on li "[PERSON_NAME] Onboarding" at bounding box center [337, 261] width 165 height 18
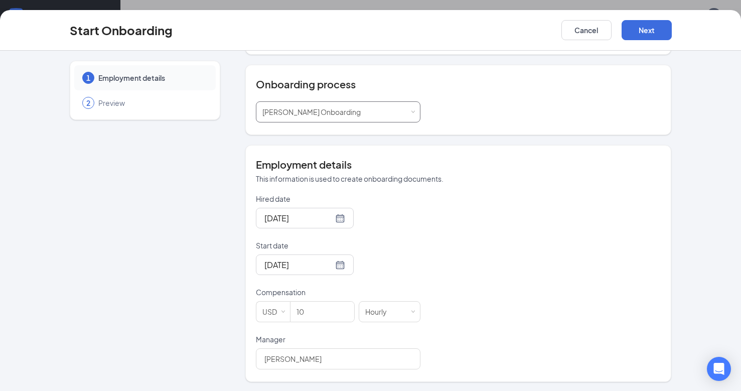
scroll to position [92, 0]
click at [286, 266] on input "[DATE]" at bounding box center [299, 263] width 69 height 13
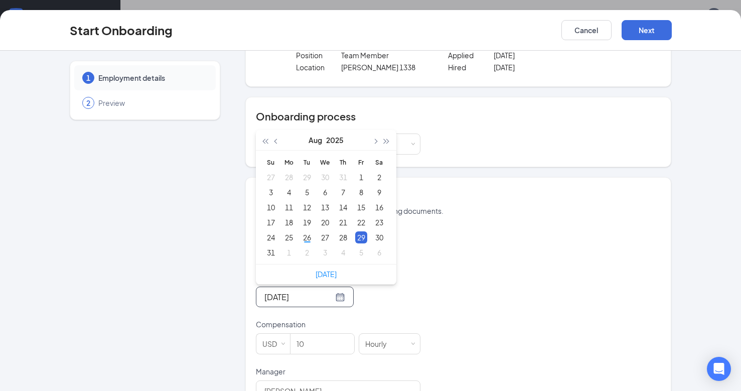
scroll to position [42, 0]
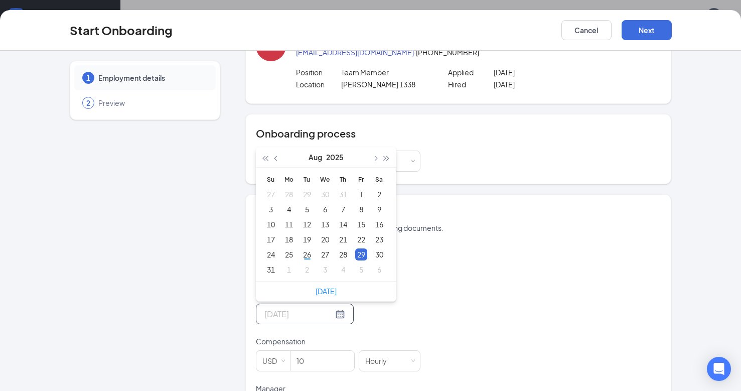
click at [359, 252] on div "29" at bounding box center [361, 254] width 12 height 12
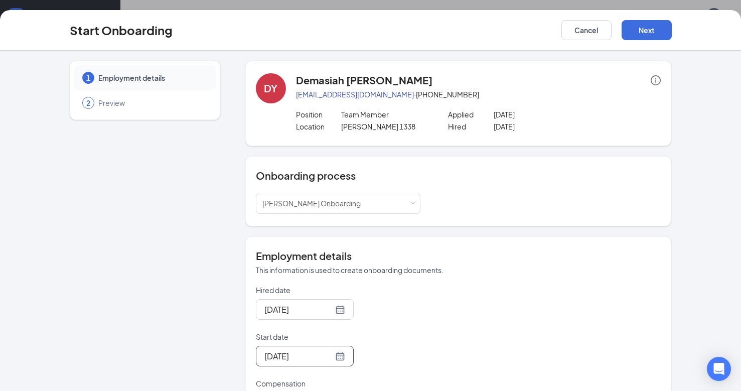
scroll to position [0, 0]
type input "[DATE]"
click at [641, 28] on button "Next" at bounding box center [647, 30] width 50 height 20
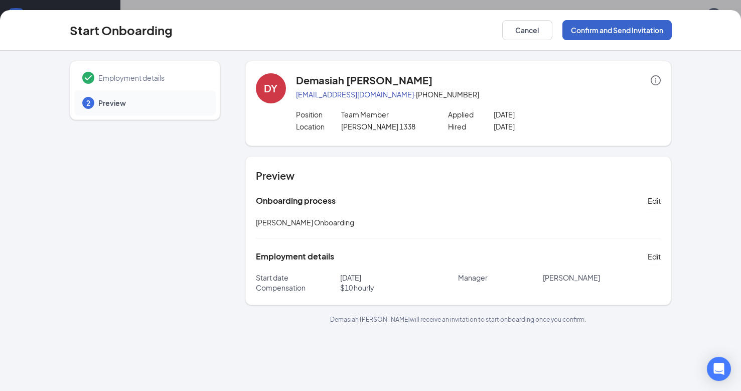
click at [589, 33] on button "Confirm and Send Invitation" at bounding box center [617, 30] width 109 height 20
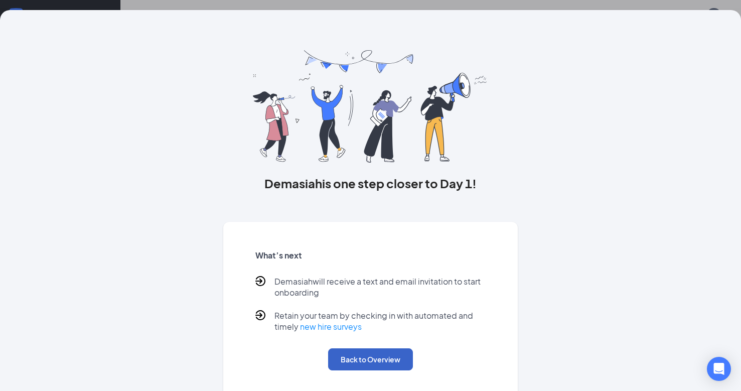
click at [363, 355] on button "Back to Overview" at bounding box center [370, 359] width 85 height 22
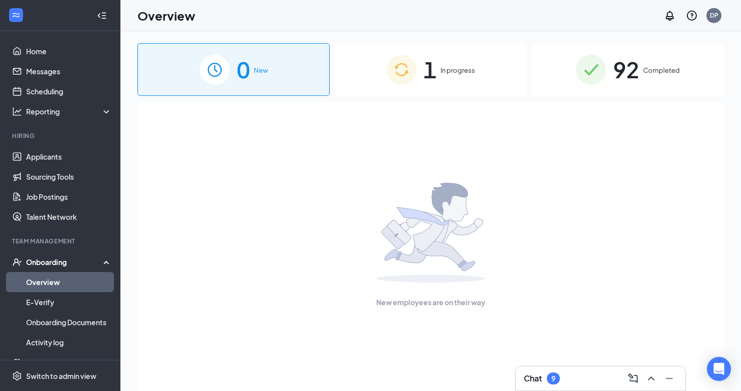
click at [432, 75] on span "1" at bounding box center [430, 69] width 13 height 35
